Goal: Communication & Community: Ask a question

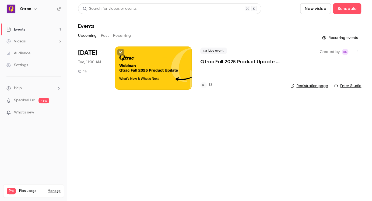
click at [27, 113] on span "What's new" at bounding box center [24, 112] width 20 height 6
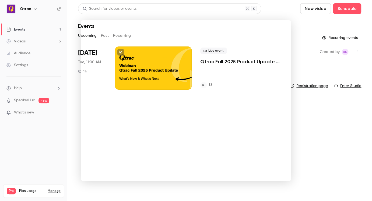
click at [307, 33] on div at bounding box center [186, 100] width 372 height 201
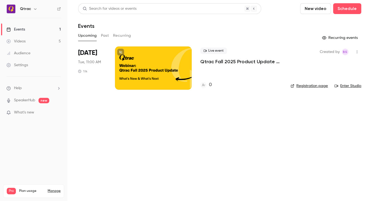
click at [22, 65] on div "Settings" at bounding box center [17, 64] width 22 height 5
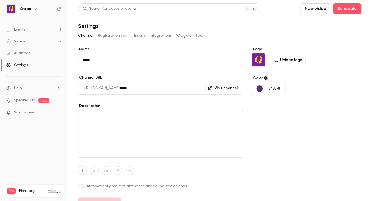
scroll to position [11, 0]
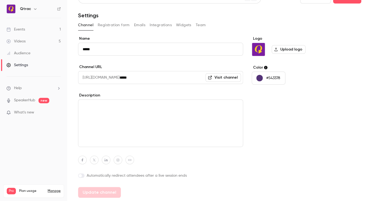
click at [123, 26] on button "Registration form" at bounding box center [114, 25] width 32 height 9
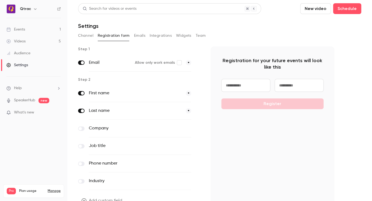
click at [139, 37] on button "Emails" at bounding box center [139, 35] width 11 height 9
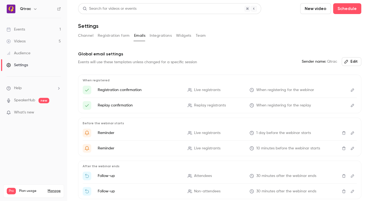
click at [168, 35] on button "Integrations" at bounding box center [161, 35] width 22 height 9
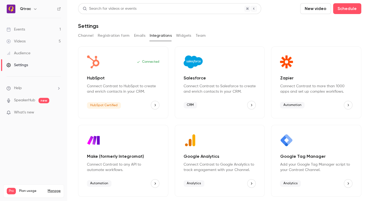
click at [184, 35] on button "Widgets" at bounding box center [183, 35] width 15 height 9
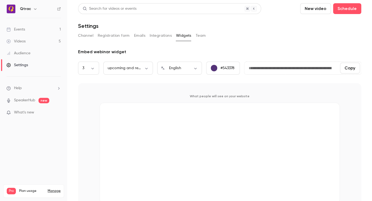
click at [198, 35] on button "Team" at bounding box center [201, 35] width 10 height 9
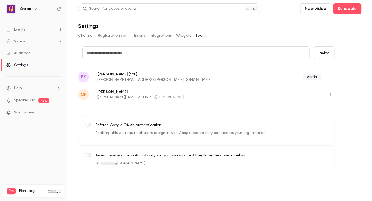
click at [87, 35] on button "Channel" at bounding box center [85, 35] width 15 height 9
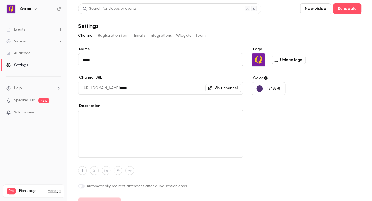
click at [36, 30] on link "Events 1" at bounding box center [33, 29] width 67 height 12
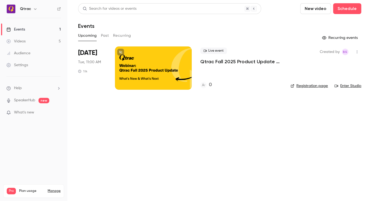
click at [23, 88] on li "Help" at bounding box center [33, 88] width 54 height 6
click at [82, 84] on link "Talk to [GEOGRAPHIC_DATA]" at bounding box center [99, 82] width 59 height 14
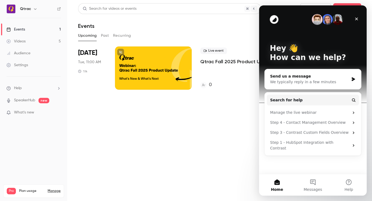
click at [324, 81] on div "We typically reply in a few minutes" at bounding box center [309, 82] width 79 height 6
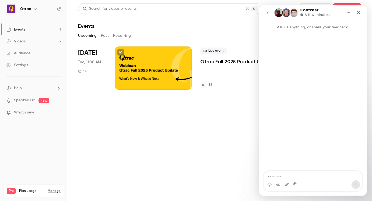
click at [289, 177] on textarea "Message…" at bounding box center [313, 175] width 99 height 9
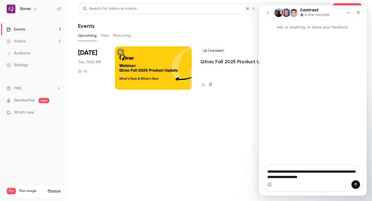
type textarea "**********"
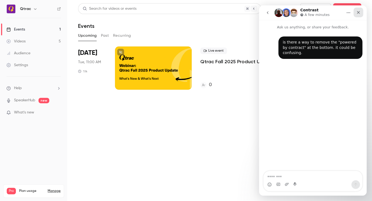
click at [357, 13] on icon "Close" at bounding box center [359, 12] width 4 height 4
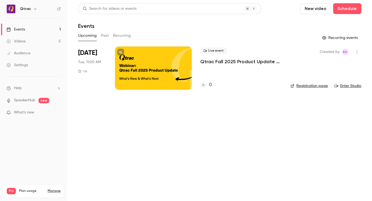
click at [214, 121] on main "Search for videos or events New video Schedule Events Upcoming Past Recurring R…" at bounding box center [219, 100] width 305 height 201
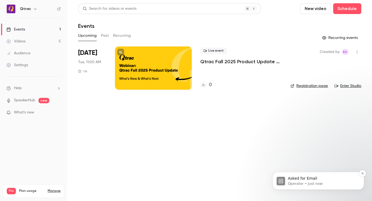
click at [302, 180] on p "Asked for Email" at bounding box center [323, 177] width 70 height 5
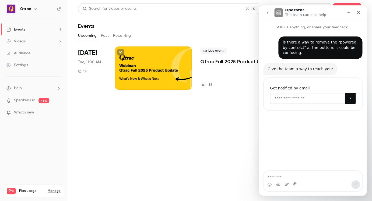
click at [303, 96] on input "Enter your email" at bounding box center [307, 98] width 75 height 11
type input "**********"
click at [353, 99] on button "Submit" at bounding box center [350, 98] width 11 height 11
click at [360, 14] on icon "Close" at bounding box center [359, 12] width 4 height 4
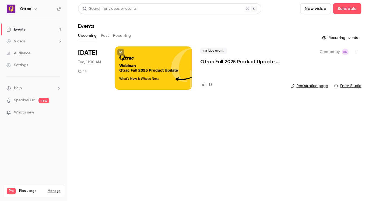
click at [221, 119] on main "Search for videos or events New video Schedule Events Upcoming Past Recurring R…" at bounding box center [219, 100] width 305 height 201
click at [230, 115] on main "Search for videos or events New video Schedule Events Upcoming Past Recurring R…" at bounding box center [219, 100] width 305 height 201
click at [244, 113] on main "Search for videos or events New video Schedule Events Upcoming Past Recurring R…" at bounding box center [219, 100] width 305 height 201
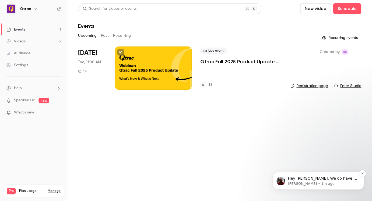
click at [315, 180] on p "Hey [PERSON_NAME], We do have a white label option on our premium plan. If you’…" at bounding box center [323, 177] width 70 height 5
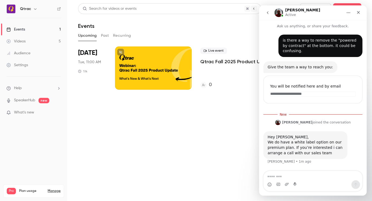
scroll to position [1, 0]
click at [306, 180] on div "Intercom messenger" at bounding box center [313, 184] width 99 height 9
click at [289, 177] on textarea "Message…" at bounding box center [313, 175] width 99 height 9
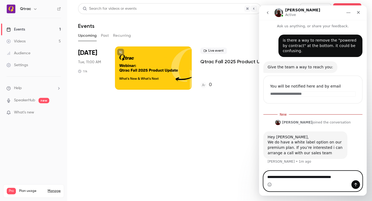
type textarea "**********"
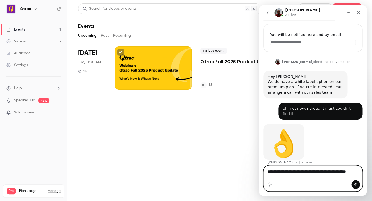
scroll to position [54, 0]
type textarea "**********"
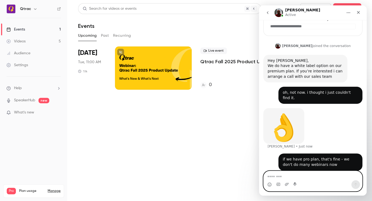
scroll to position [70, 0]
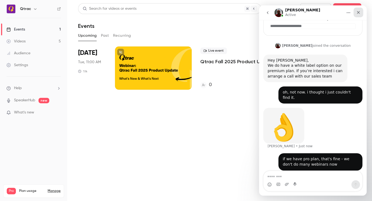
click at [360, 12] on icon "Close" at bounding box center [359, 12] width 4 height 4
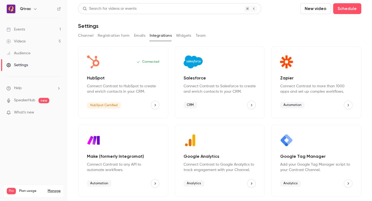
click at [30, 28] on link "Events 1" at bounding box center [33, 29] width 67 height 12
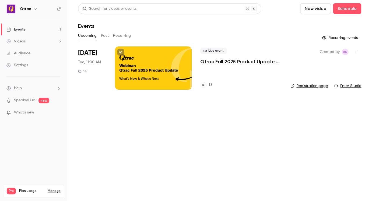
click at [32, 113] on span "What's new" at bounding box center [24, 112] width 20 height 6
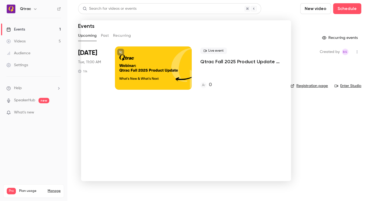
click at [0, 0] on noticeable-lightbox at bounding box center [0, 0] width 0 height 0
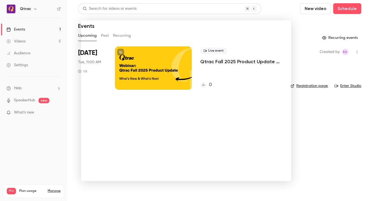
click at [0, 0] on noticeable-lightbox at bounding box center [0, 0] width 0 height 0
